Goal: Information Seeking & Learning: Learn about a topic

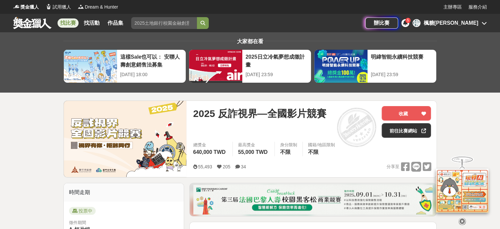
click at [408, 24] on icon at bounding box center [405, 22] width 5 height 5
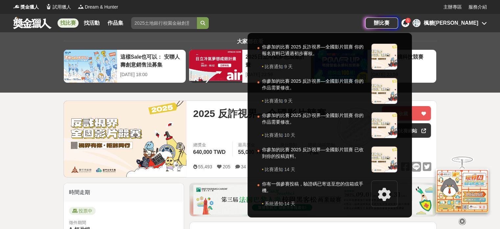
click at [408, 24] on icon at bounding box center [405, 22] width 5 height 5
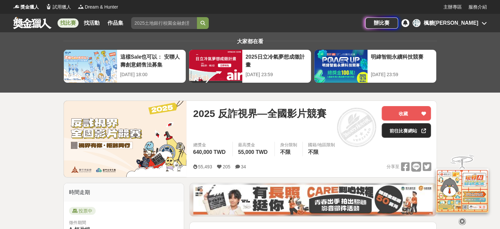
click at [401, 127] on link "前往比賽網站" at bounding box center [406, 130] width 49 height 14
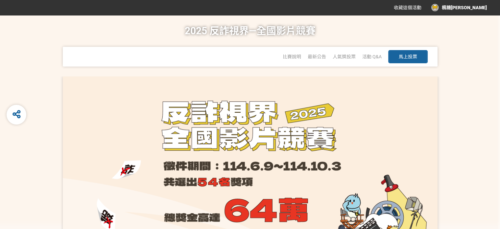
click at [395, 57] on button "馬上投票" at bounding box center [408, 56] width 39 height 13
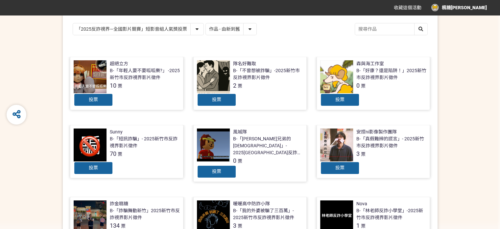
scroll to position [59, 0]
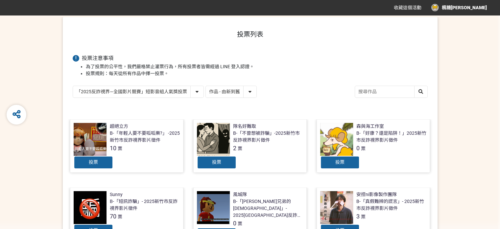
click at [242, 93] on select "作品 - 由新到舊 作品 - 由舊到新 票數 - 由多到少 票數 - 由少到多" at bounding box center [231, 92] width 51 height 12
select select "vote"
click at [206, 86] on select "作品 - 由新到舊 作品 - 由舊到新 票數 - 由多到少 票數 - 由少到多" at bounding box center [231, 92] width 51 height 12
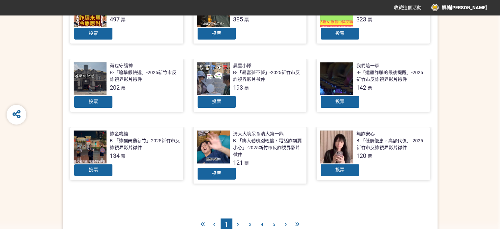
scroll to position [263, 0]
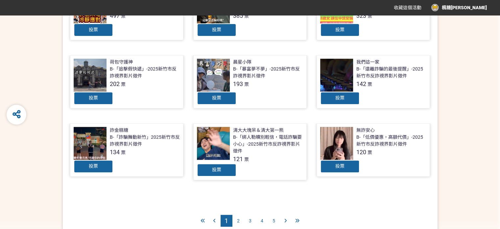
click at [239, 218] on span "2" at bounding box center [238, 220] width 3 height 5
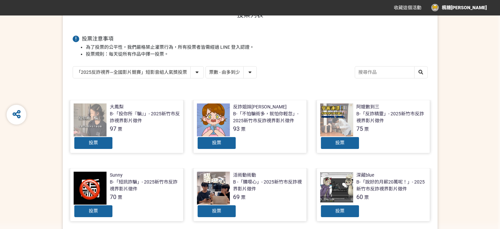
scroll to position [66, 0]
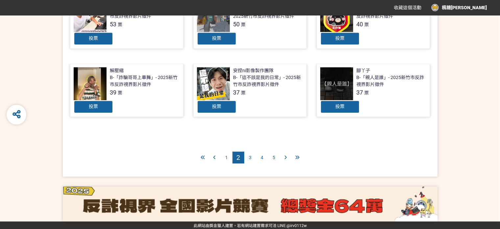
click at [225, 157] on div "1" at bounding box center [227, 157] width 12 height 12
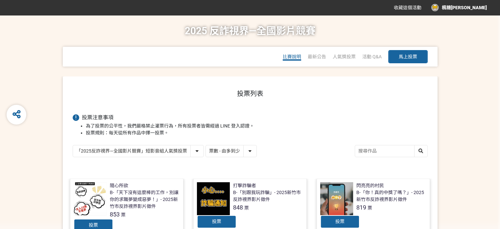
click at [292, 55] on span "比賽說明" at bounding box center [292, 56] width 18 height 5
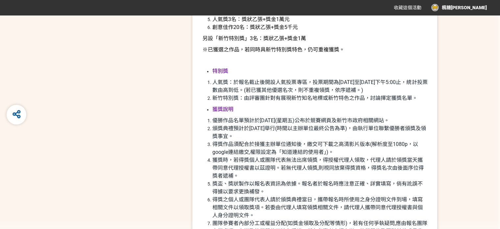
scroll to position [921, 0]
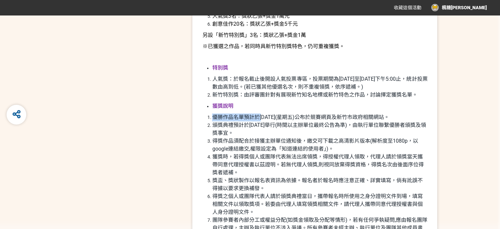
drag, startPoint x: 263, startPoint y: 120, endPoint x: 487, endPoint y: 109, distance: 224.0
click at [487, 109] on div "投稿時間 A-短片組 2025-06-09 00:00 2025-10-03 17:00 B-短影音組 2025-06-09 00:00 2025-10-03…" at bounding box center [250, 173] width 500 height 2037
click at [389, 119] on span "優勝作品名單預計於[DATE](星期五)公布於競賽網頁及新竹市政府相關網站。" at bounding box center [300, 117] width 177 height 6
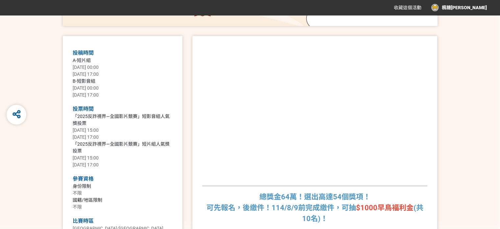
scroll to position [329, 0]
